Goal: Communication & Community: Participate in discussion

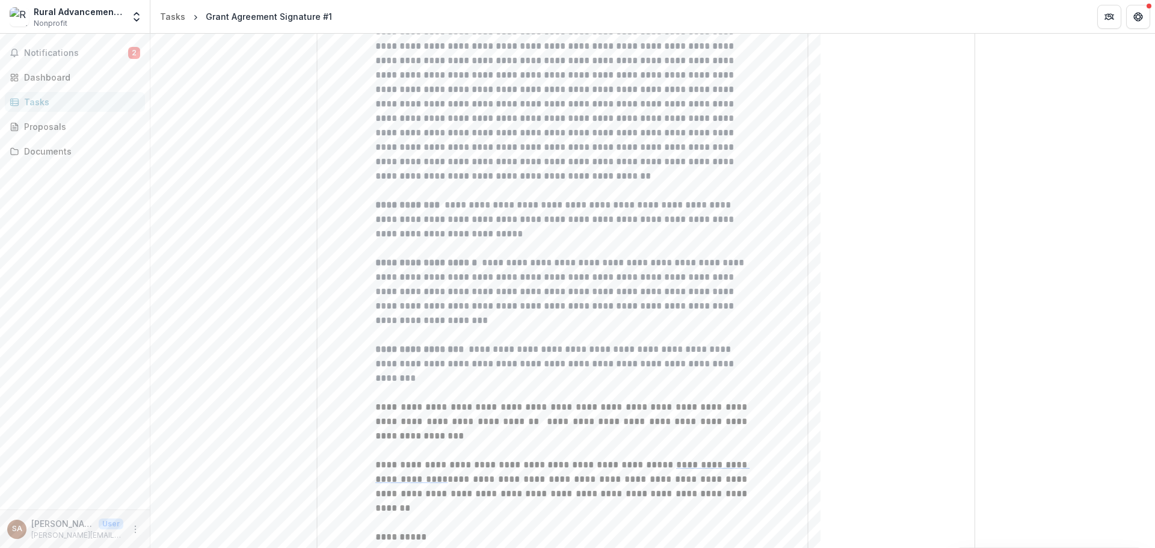
scroll to position [2439, 0]
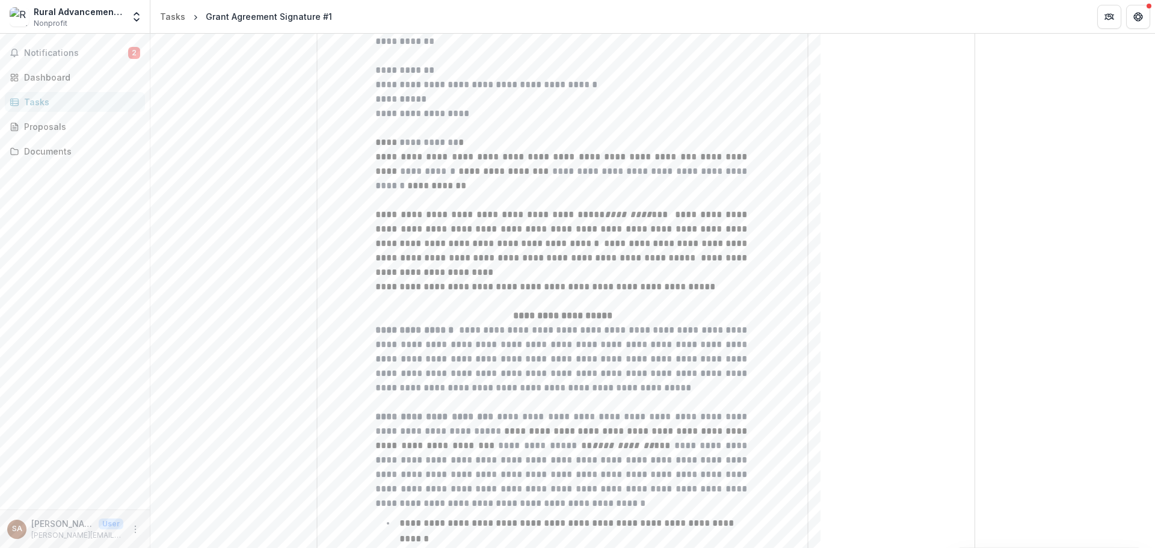
click at [41, 43] on div "Notifications 2 Dashboard Tasks Proposals Documents" at bounding box center [75, 272] width 150 height 476
click at [44, 52] on span "Notifications" at bounding box center [76, 53] width 104 height 10
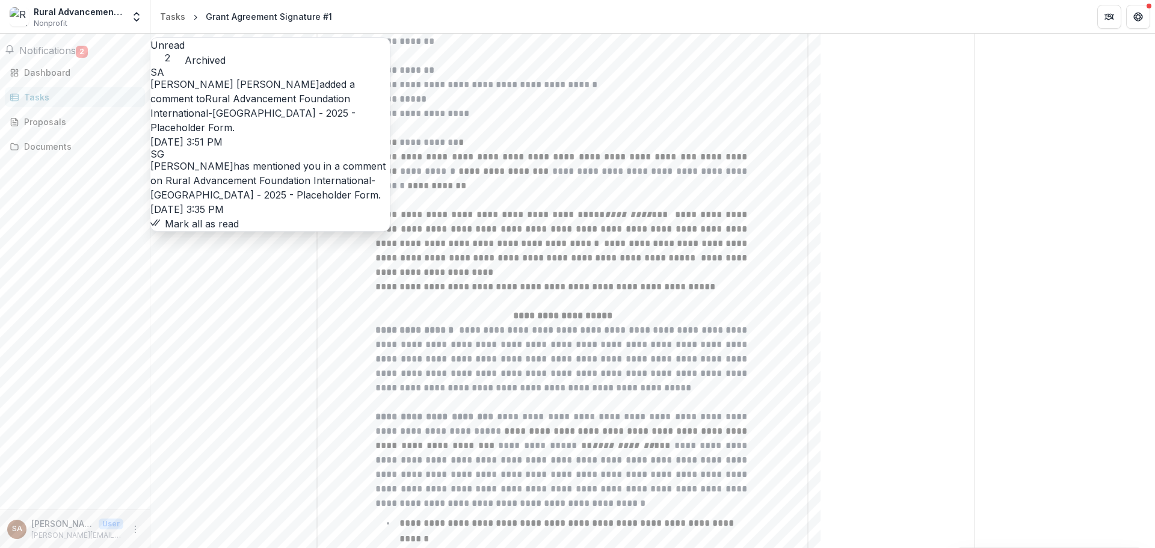
click at [283, 109] on link "Rural Advancement Foundation International-[GEOGRAPHIC_DATA] - 2025 - Placehold…" at bounding box center [252, 113] width 205 height 41
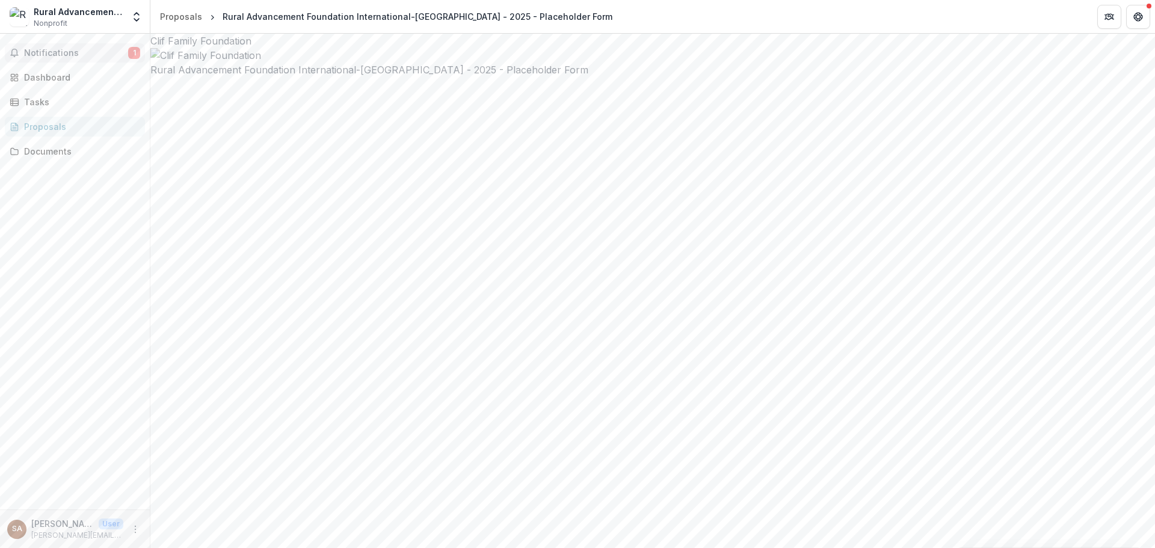
click at [48, 51] on span "Notifications" at bounding box center [76, 53] width 104 height 10
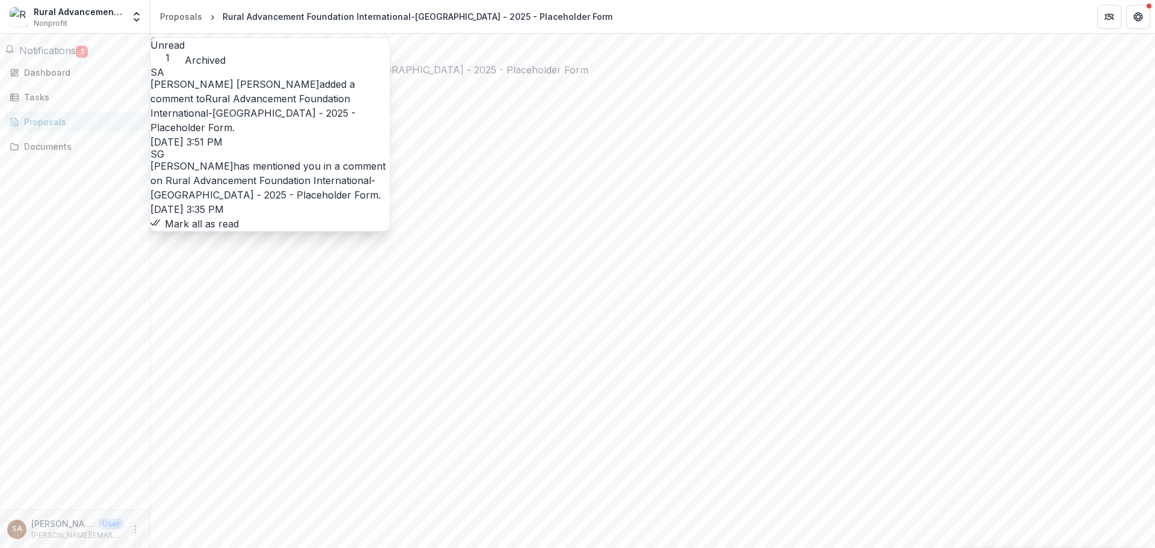
click at [241, 174] on link "Rural Advancement Foundation International-[GEOGRAPHIC_DATA] - 2025 - Placehold…" at bounding box center [264, 187] width 228 height 26
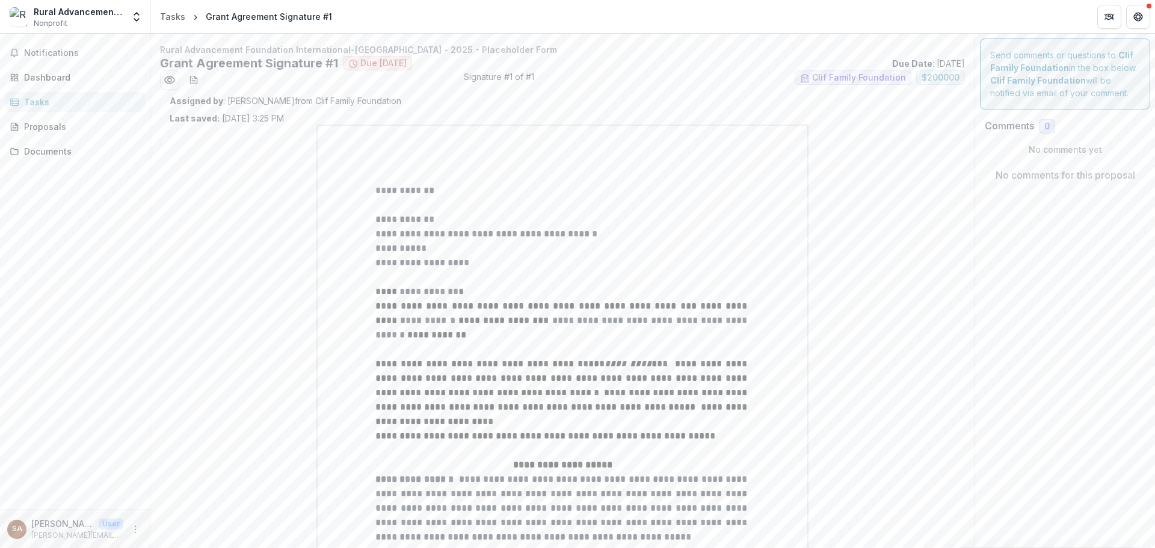
click at [522, 279] on p at bounding box center [562, 277] width 374 height 14
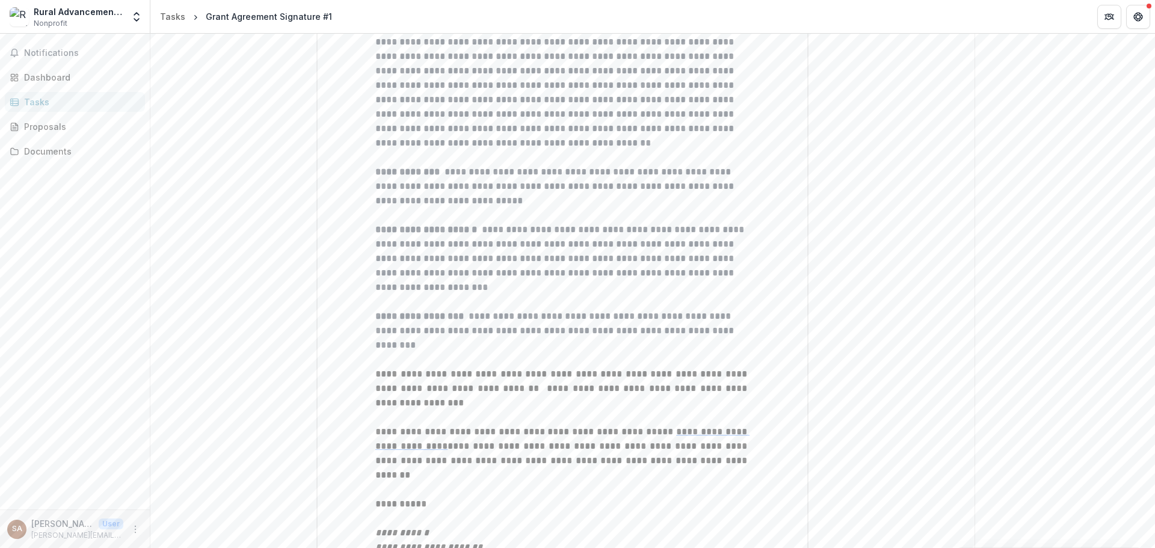
scroll to position [238, 0]
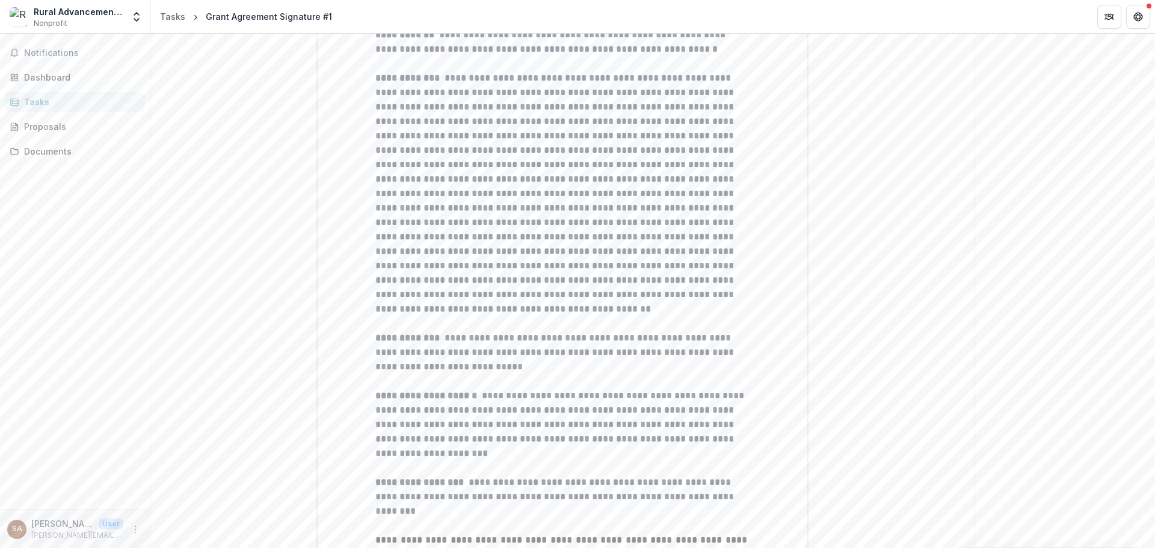
scroll to position [2439, 0]
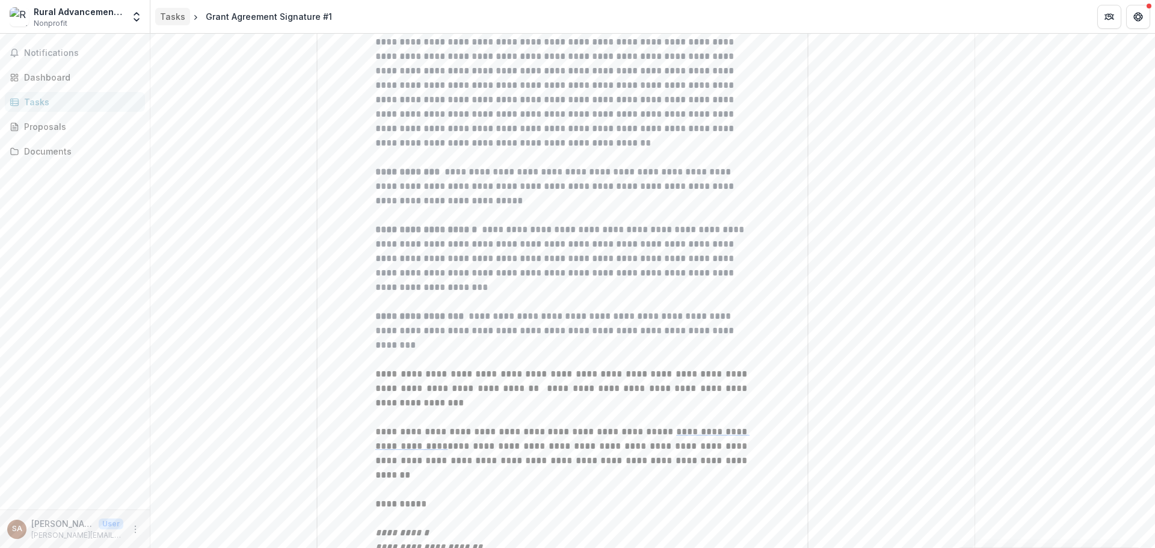
click at [174, 16] on div "Tasks" at bounding box center [172, 16] width 25 height 13
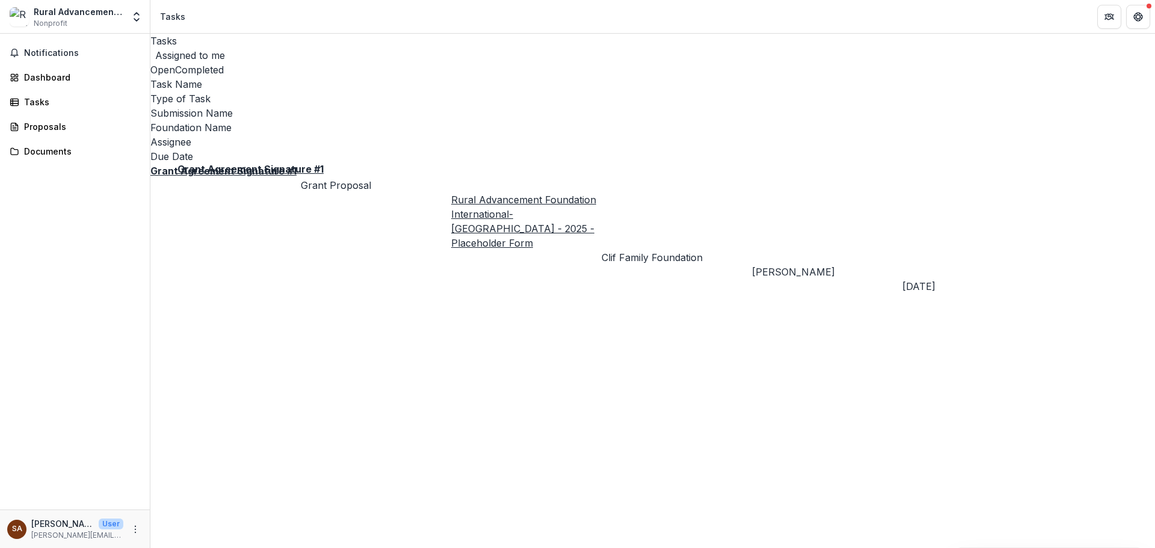
click at [251, 165] on u "Grant Agreement Signature #1" at bounding box center [223, 171] width 146 height 12
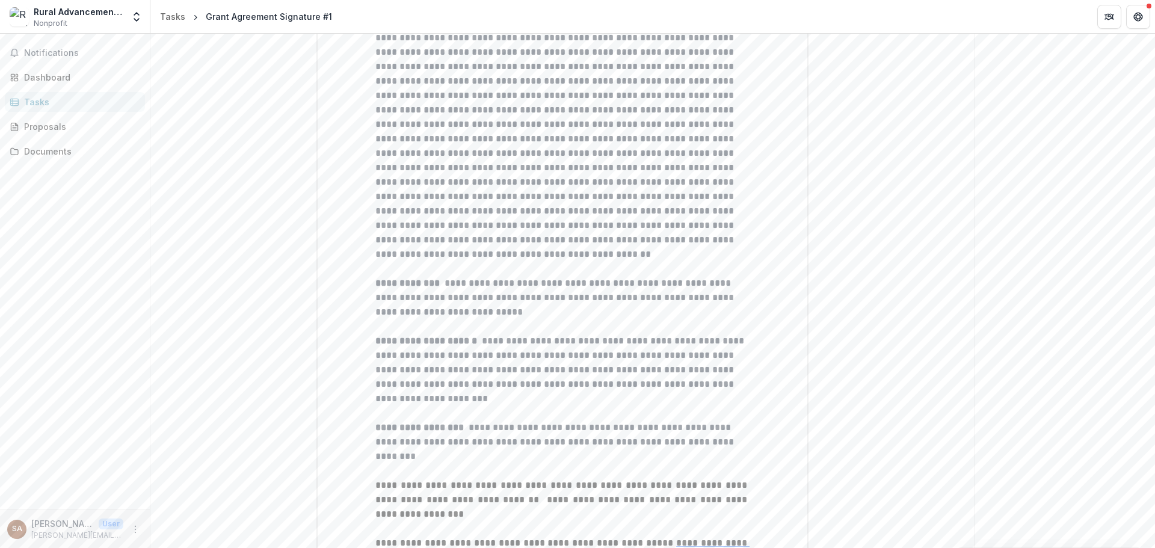
scroll to position [2439, 0]
